Goal: Information Seeking & Learning: Learn about a topic

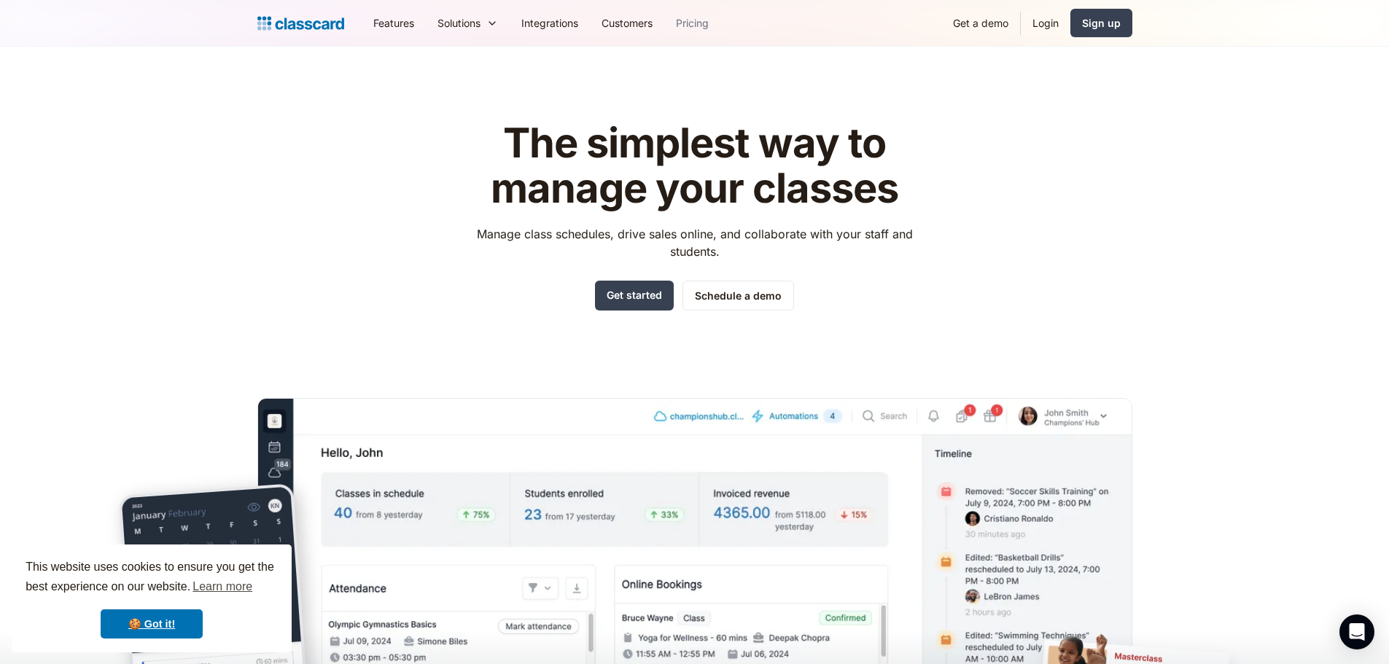
click at [690, 22] on link "Pricing" at bounding box center [692, 23] width 56 height 33
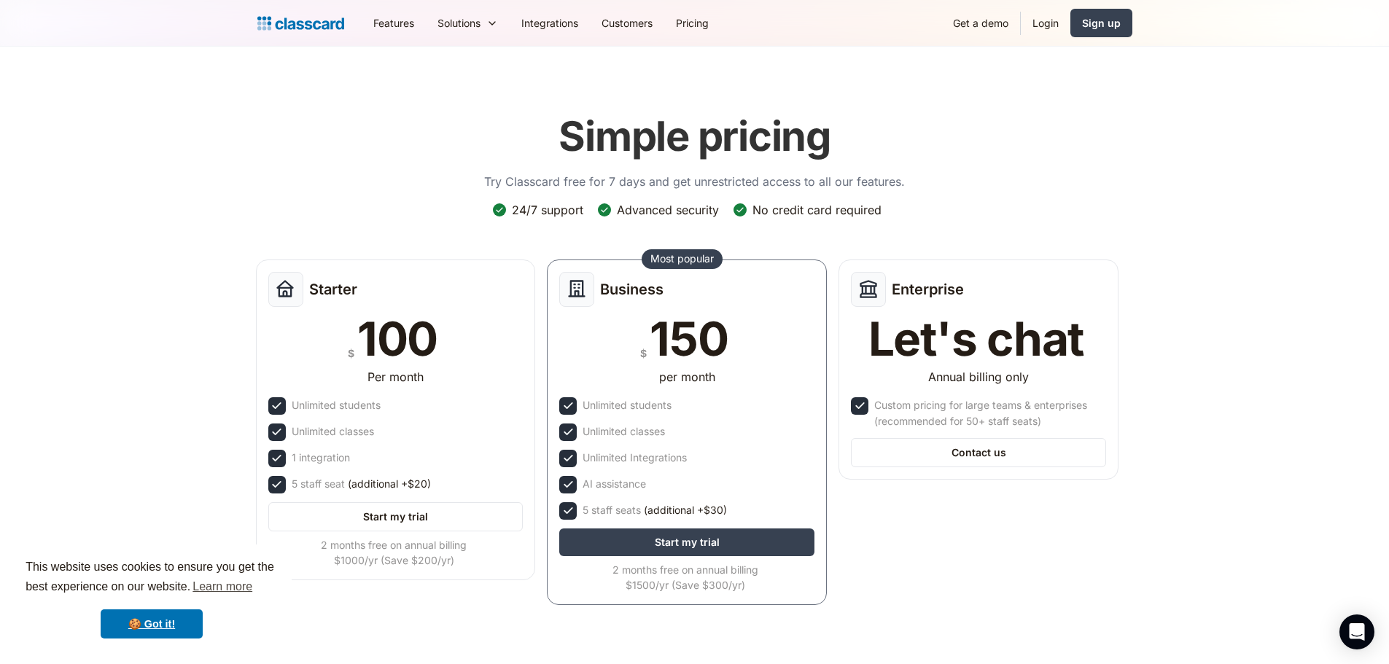
drag, startPoint x: 1270, startPoint y: 0, endPoint x: 1069, endPoint y: 182, distance: 271.0
click at [1069, 182] on div "Simple pricing Try Classcard free for 7 days and get unrestricted access to all…" at bounding box center [694, 359] width 875 height 522
click at [384, 21] on link "Features" at bounding box center [394, 23] width 64 height 33
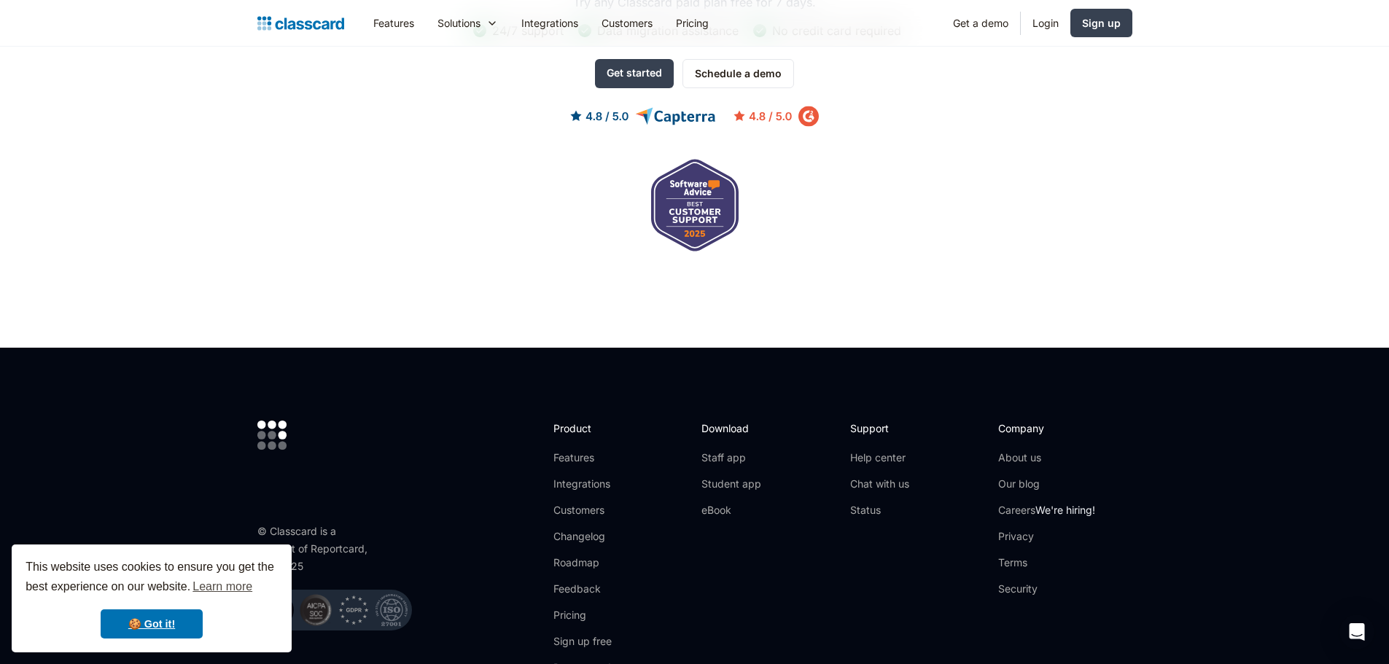
scroll to position [4229, 0]
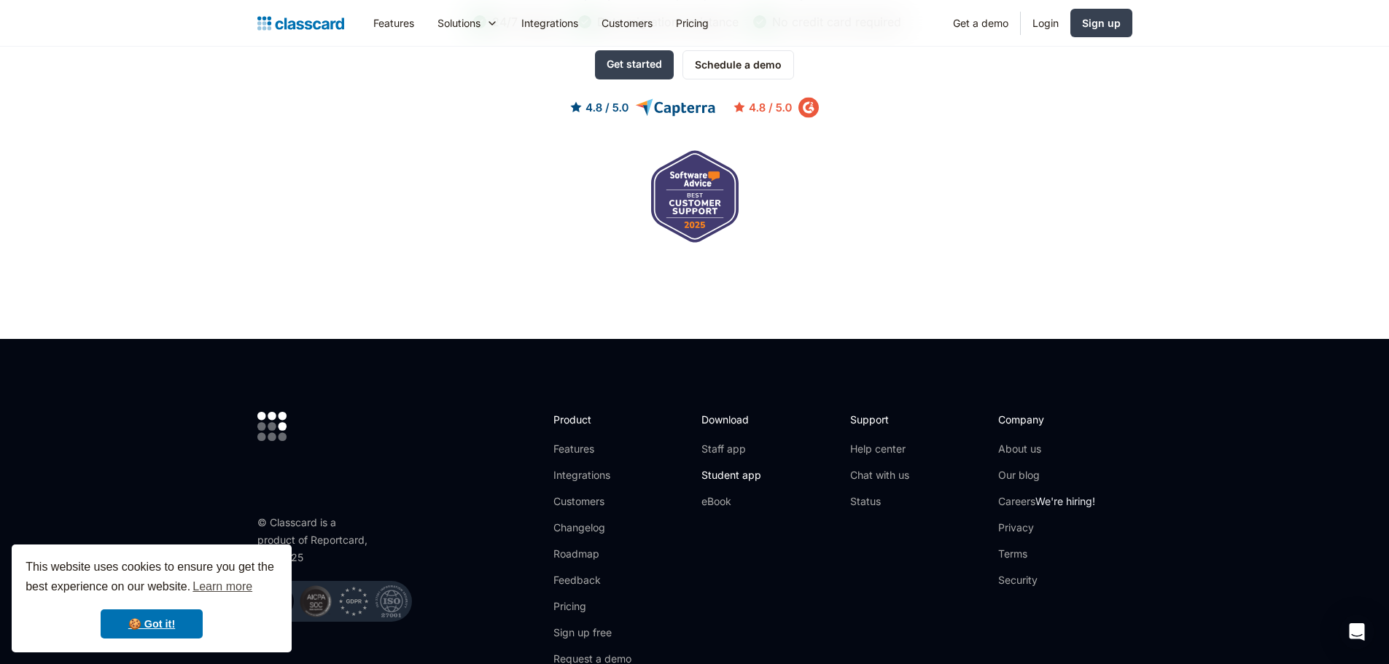
click at [743, 471] on link "Student app" at bounding box center [731, 475] width 60 height 15
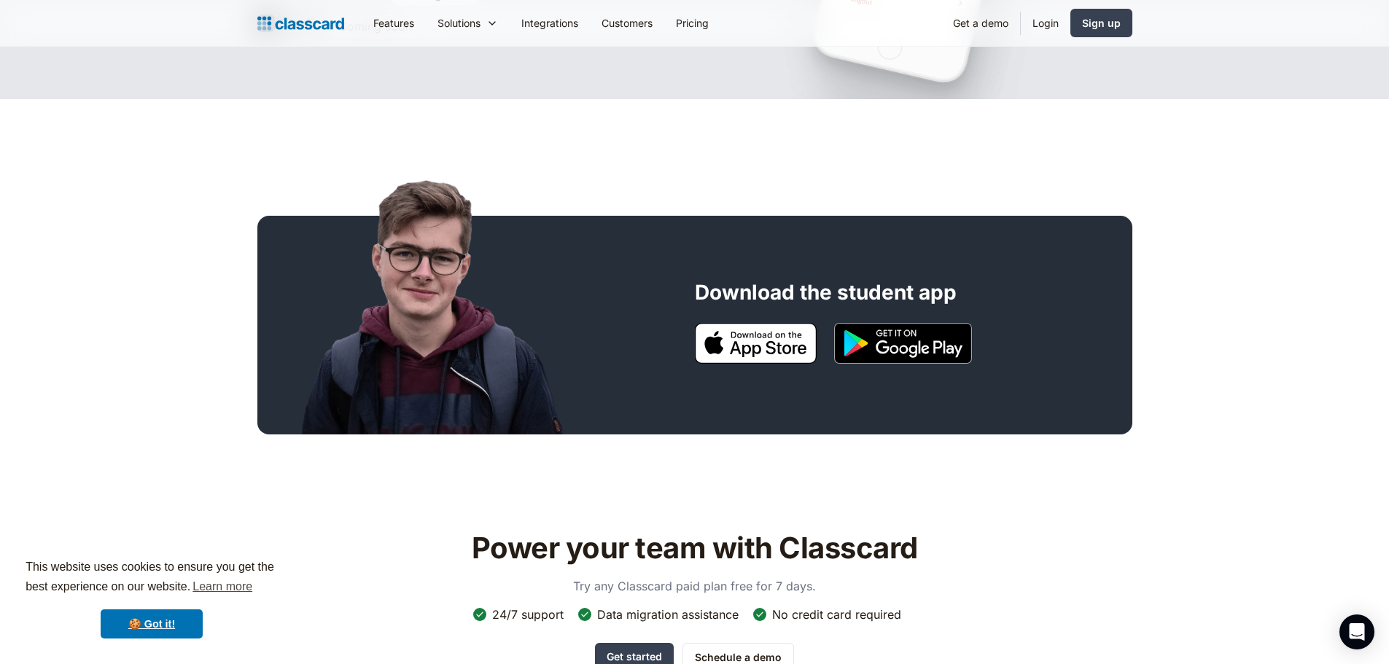
scroll to position [73, 0]
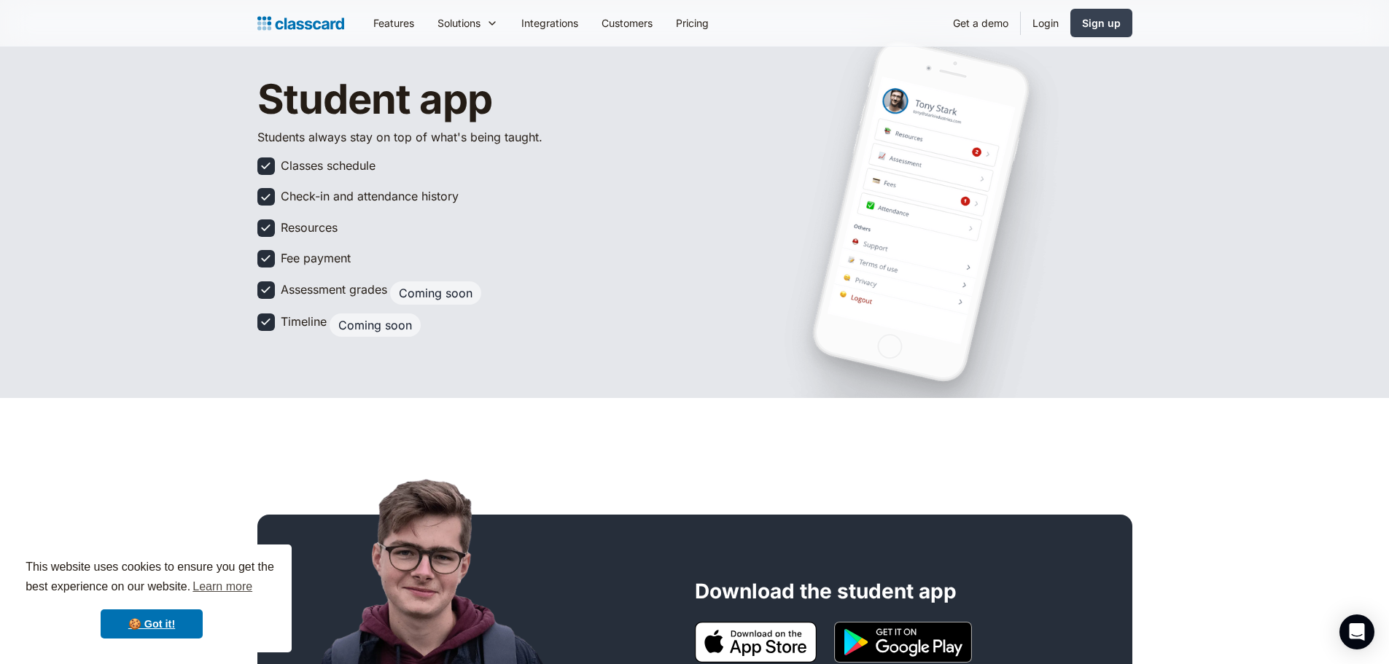
click at [1097, 163] on div at bounding box center [920, 211] width 426 height 373
